Goal: Transaction & Acquisition: Purchase product/service

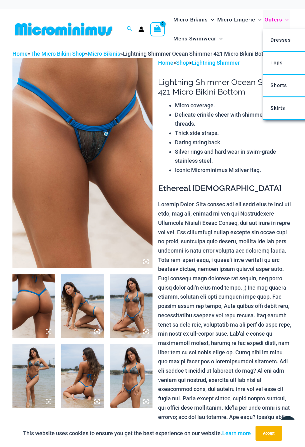
click at [273, 21] on span "Outers" at bounding box center [273, 20] width 18 height 16
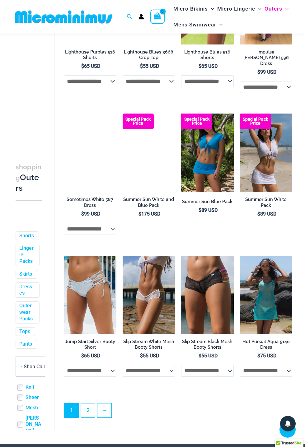
scroll to position [892, 0]
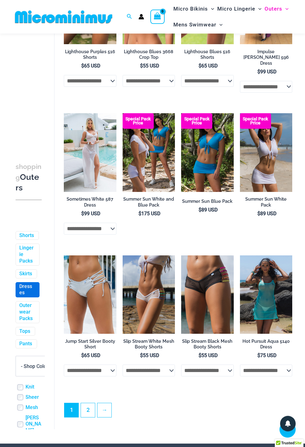
click at [23, 283] on link "Dresses" at bounding box center [26, 289] width 15 height 13
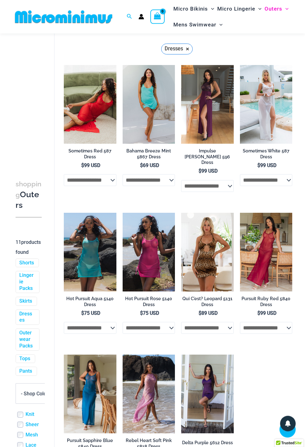
scroll to position [91, 0]
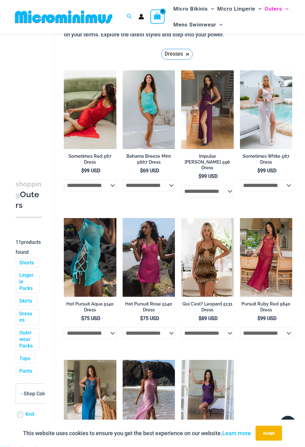
click at [90, 254] on img at bounding box center [90, 257] width 53 height 79
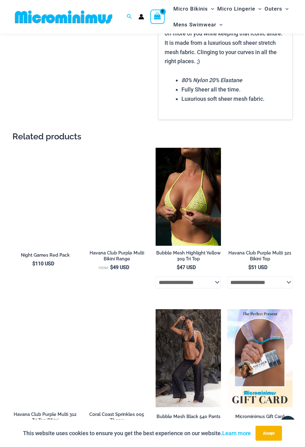
scroll to position [589, 0]
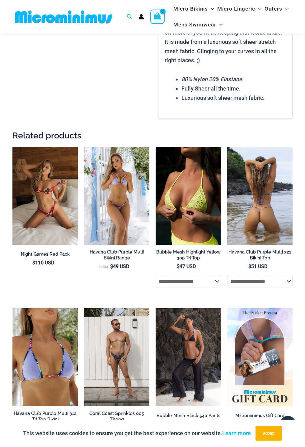
click at [260, 211] on img at bounding box center [259, 196] width 65 height 98
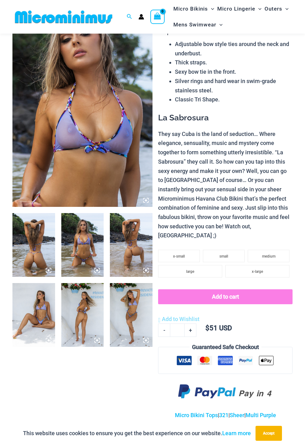
click at [85, 258] on img at bounding box center [82, 245] width 43 height 64
click at [79, 243] on div at bounding box center [153, 223] width 214 height 320
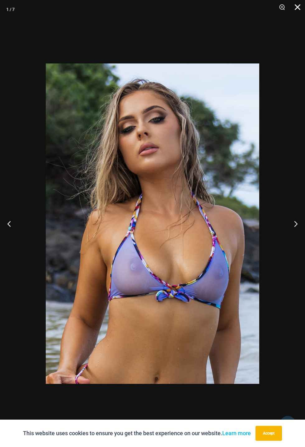
click at [297, 7] on button "Close" at bounding box center [295, 9] width 16 height 19
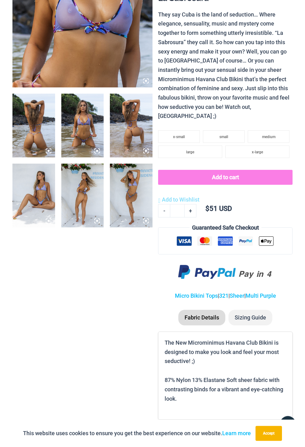
scroll to position [0, 0]
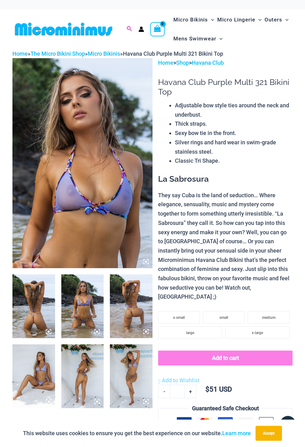
click at [129, 27] on icon "Search icon link" at bounding box center [129, 29] width 5 height 6
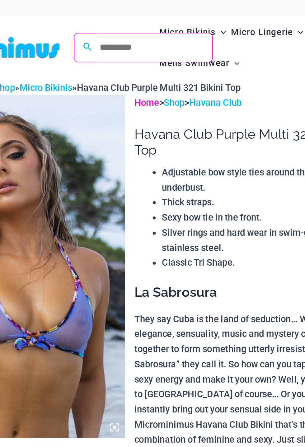
click at [167, 62] on link "Home" at bounding box center [165, 62] width 15 height 7
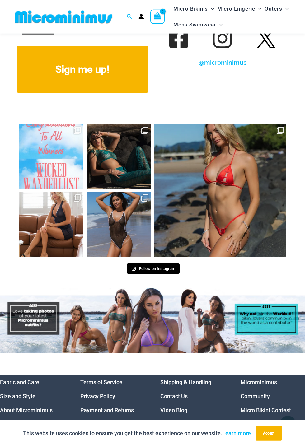
scroll to position [2420, 0]
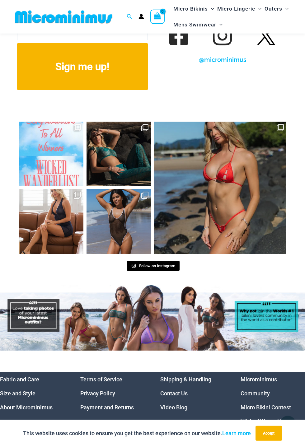
click at [101, 313] on img at bounding box center [152, 318] width 305 height 66
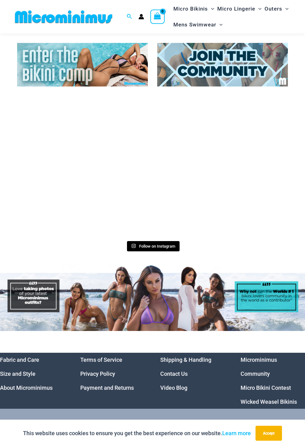
scroll to position [1904, 0]
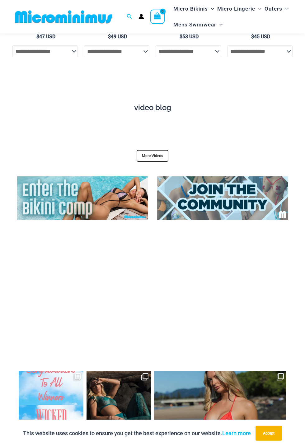
click at [196, 184] on img at bounding box center [222, 198] width 131 height 44
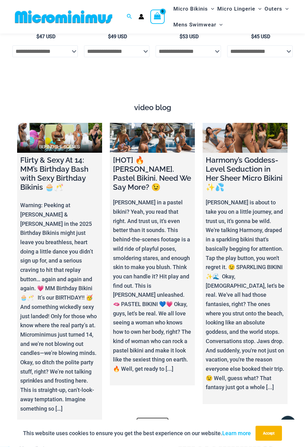
click at [244, 123] on link at bounding box center [244, 138] width 85 height 30
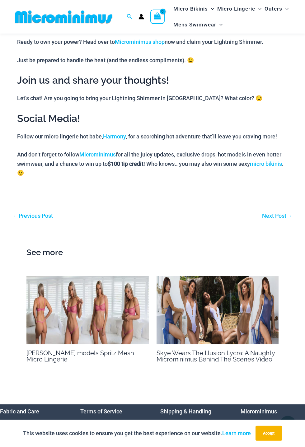
scroll to position [811, 0]
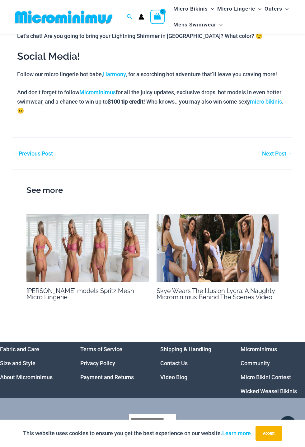
click at [69, 252] on img at bounding box center [87, 248] width 122 height 69
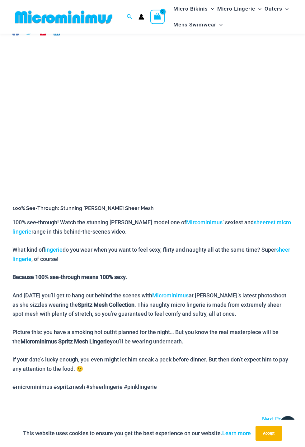
scroll to position [64, 0]
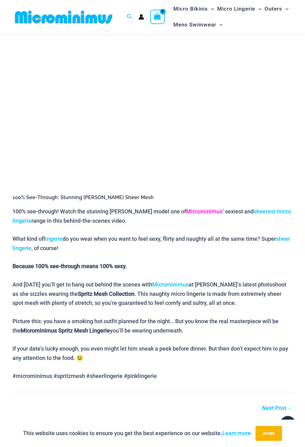
click at [186, 211] on link "Mircominimus" at bounding box center [204, 211] width 36 height 7
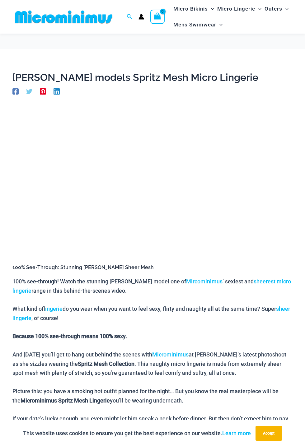
scroll to position [63, 0]
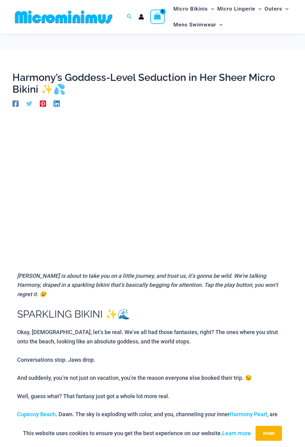
scroll to position [810, 0]
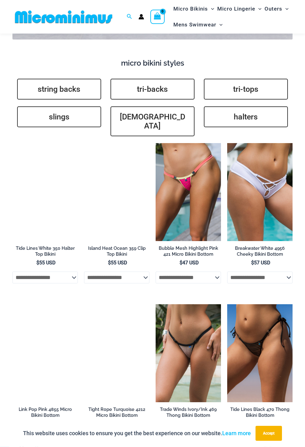
scroll to position [1358, 0]
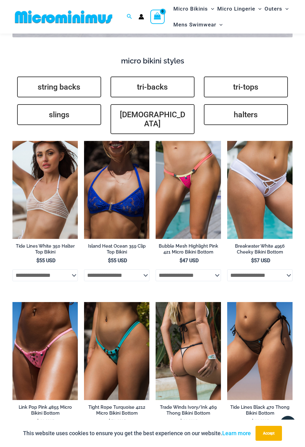
click at [195, 342] on img at bounding box center [187, 351] width 65 height 98
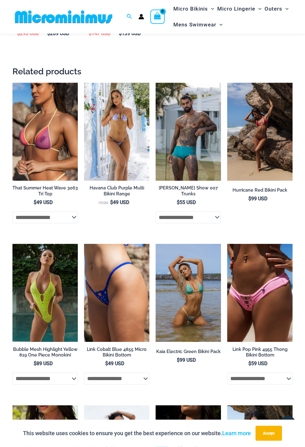
scroll to position [960, 0]
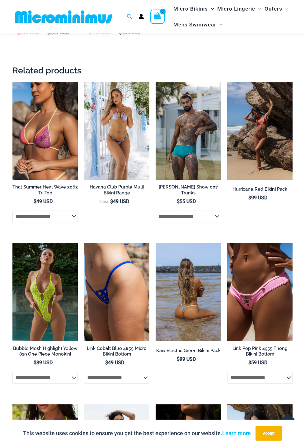
click at [186, 319] on img at bounding box center [187, 292] width 65 height 98
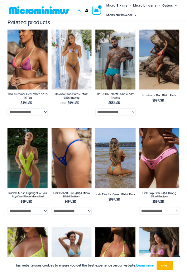
scroll to position [980, 0]
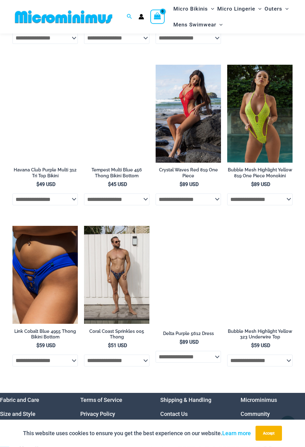
scroll to position [1390, 0]
